Goal: Information Seeking & Learning: Learn about a topic

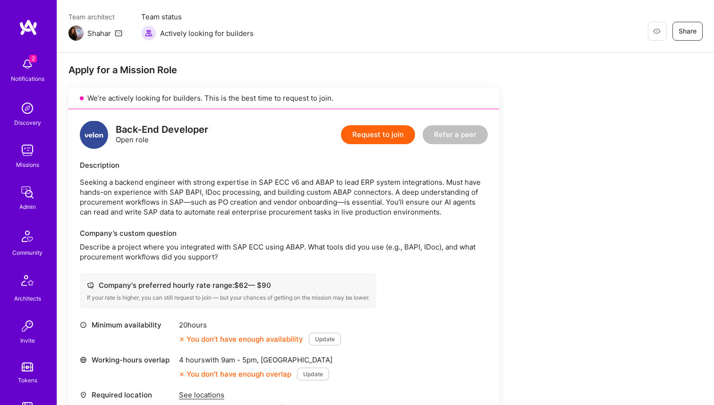
scroll to position [75, 0]
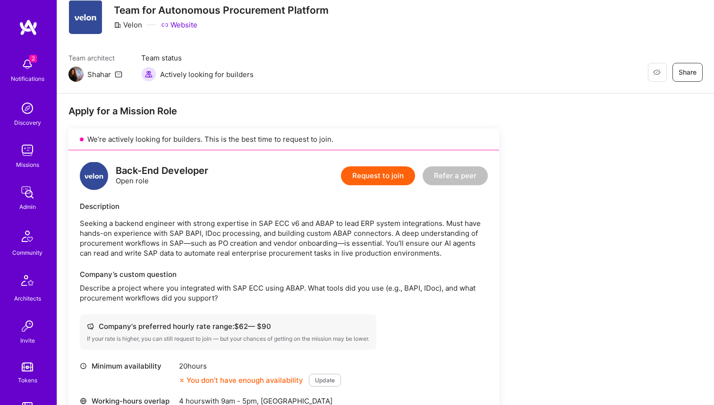
click at [167, 222] on p "Seeking a backend engineer with strong expertise in SAP ECC v6 and ABAP to lead…" at bounding box center [284, 238] width 408 height 40
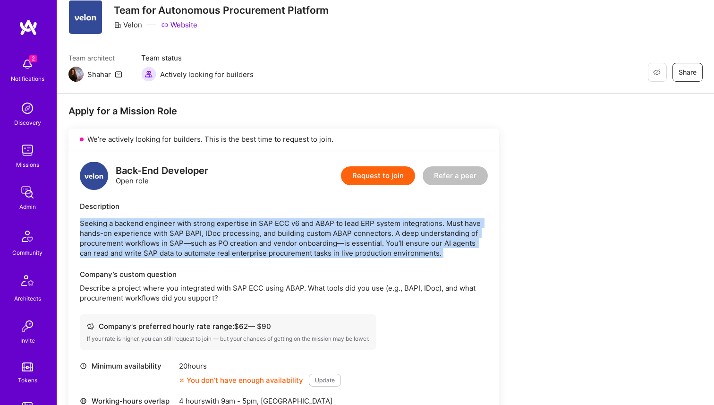
click at [167, 222] on p "Seeking a backend engineer with strong expertise in SAP ECC v6 and ABAP to lead…" at bounding box center [284, 238] width 408 height 40
click at [222, 232] on p "Seeking a backend engineer with strong expertise in SAP ECC v6 and ABAP to lead…" at bounding box center [284, 238] width 408 height 40
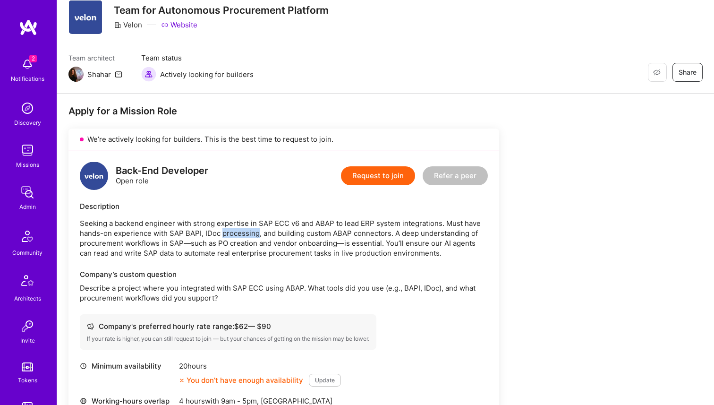
click at [222, 232] on p "Seeking a backend engineer with strong expertise in SAP ECC v6 and ABAP to lead…" at bounding box center [284, 238] width 408 height 40
click at [271, 225] on p "Seeking a backend engineer with strong expertise in SAP ECC v6 and ABAP to lead…" at bounding box center [284, 238] width 408 height 40
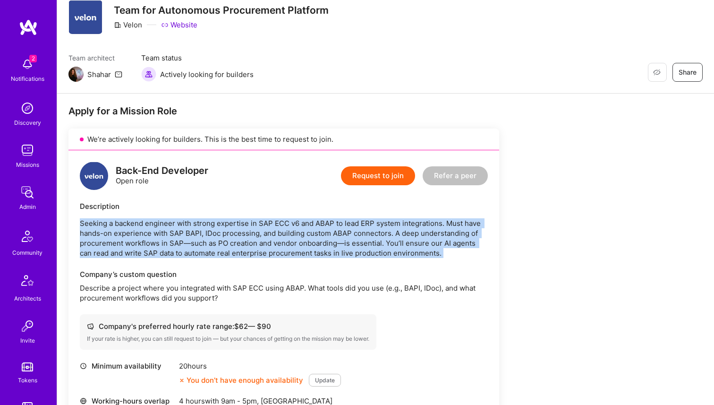
click at [271, 225] on p "Seeking a backend engineer with strong expertise in SAP ECC v6 and ABAP to lead…" at bounding box center [284, 238] width 408 height 40
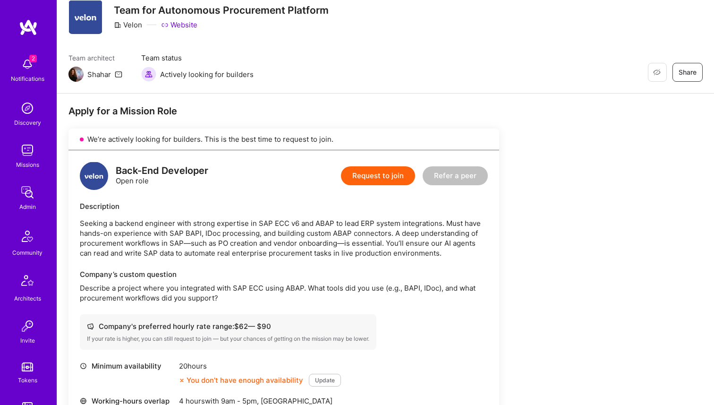
click at [331, 218] on p "Seeking a backend engineer with strong expertise in SAP ECC v6 and ABAP to lead…" at bounding box center [284, 238] width 408 height 40
copy p "ABAP"
click at [366, 220] on p "Seeking a backend engineer with strong expertise in SAP ECC v6 and ABAP to lead…" at bounding box center [284, 238] width 408 height 40
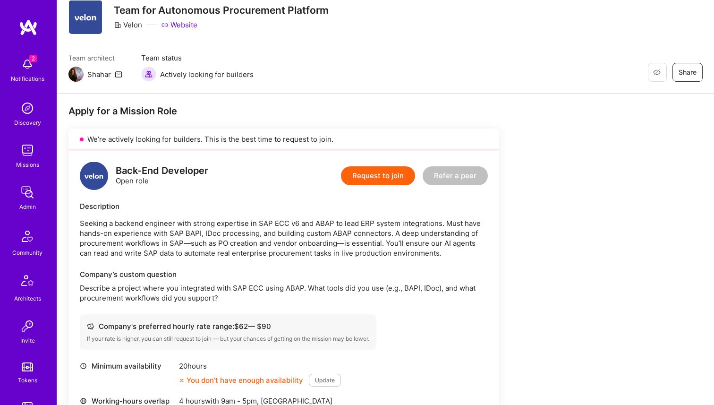
click at [266, 223] on p "Seeking a backend engineer with strong expertise in SAP ECC v6 and ABAP to lead…" at bounding box center [284, 238] width 408 height 40
copy p "SAP"
